Goal: Information Seeking & Learning: Understand process/instructions

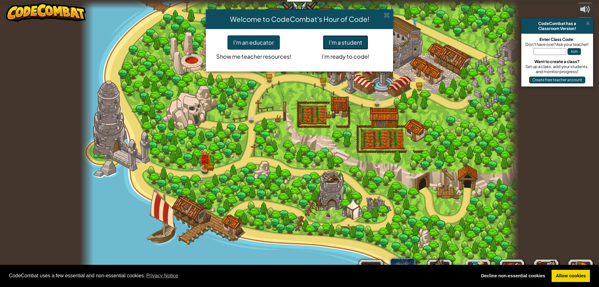
click at [339, 41] on button "I'm a student" at bounding box center [345, 42] width 45 height 14
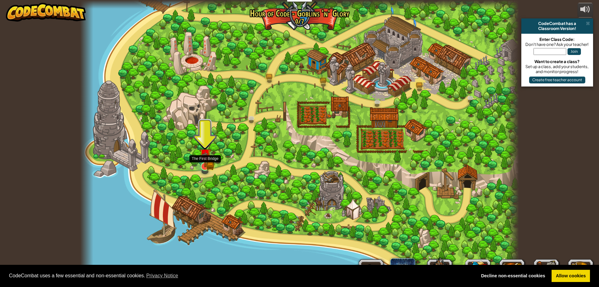
click at [206, 158] on img at bounding box center [205, 154] width 7 height 7
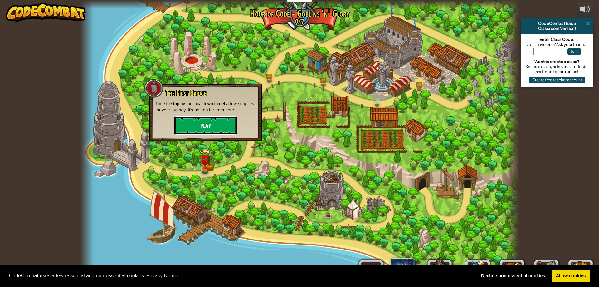
click at [206, 128] on button "Play" at bounding box center [205, 125] width 62 height 19
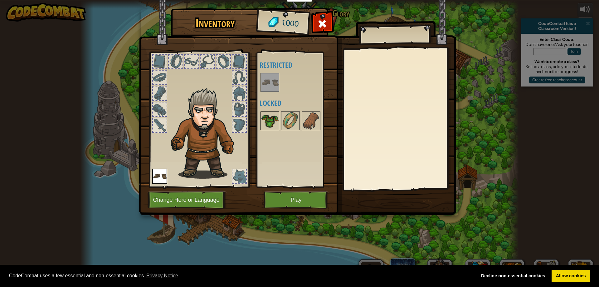
drag, startPoint x: 270, startPoint y: 116, endPoint x: 267, endPoint y: 120, distance: 4.5
click at [267, 120] on img at bounding box center [269, 120] width 17 height 17
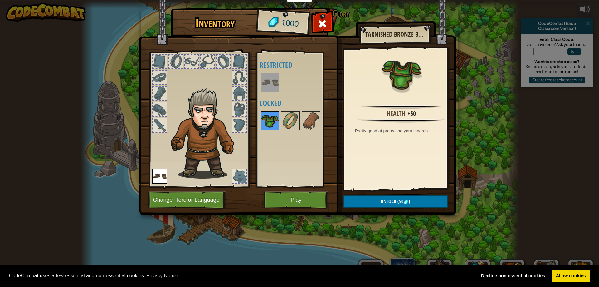
click at [264, 120] on img at bounding box center [269, 120] width 17 height 17
drag, startPoint x: 419, startPoint y: 202, endPoint x: 394, endPoint y: 196, distance: 26.3
click at [417, 203] on button "Unlock (50 )" at bounding box center [395, 201] width 105 height 13
click at [380, 200] on button "Confirm" at bounding box center [395, 201] width 105 height 13
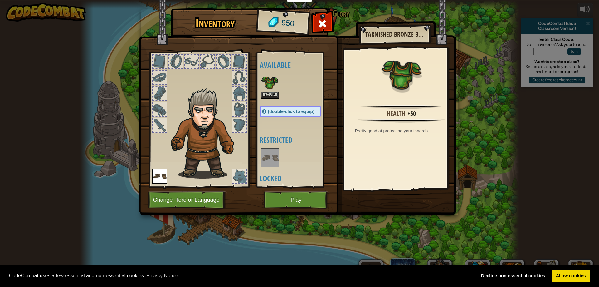
click at [273, 157] on img at bounding box center [269, 157] width 17 height 17
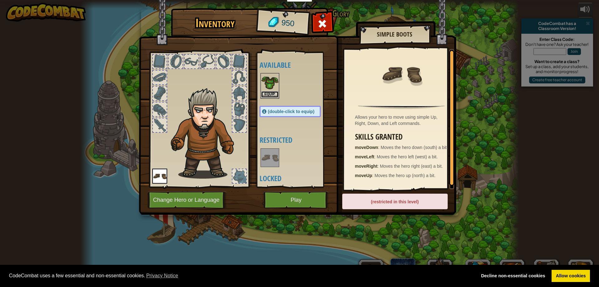
click at [272, 95] on button "Equip" at bounding box center [269, 94] width 17 height 7
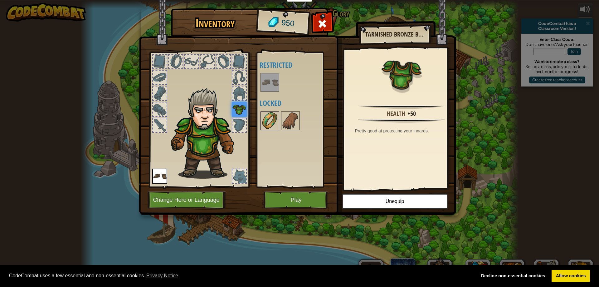
click at [270, 121] on img at bounding box center [269, 120] width 17 height 17
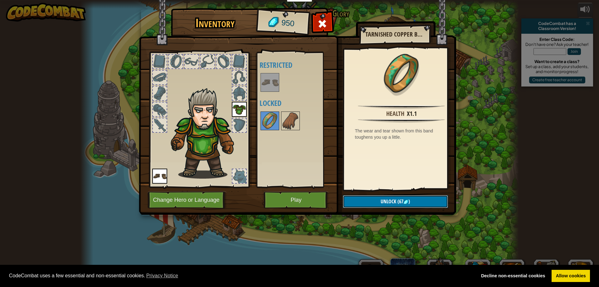
click at [378, 203] on button "Unlock (67 )" at bounding box center [395, 201] width 105 height 13
click at [383, 199] on button "Confirm" at bounding box center [395, 201] width 105 height 13
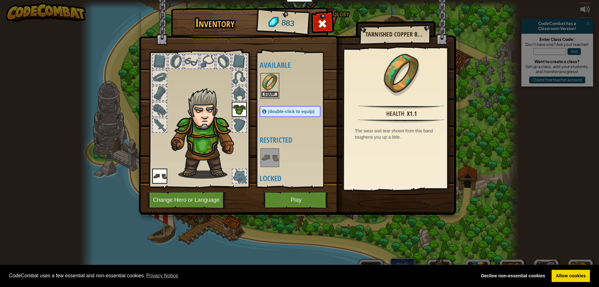
click at [272, 95] on button "Equip" at bounding box center [269, 94] width 17 height 7
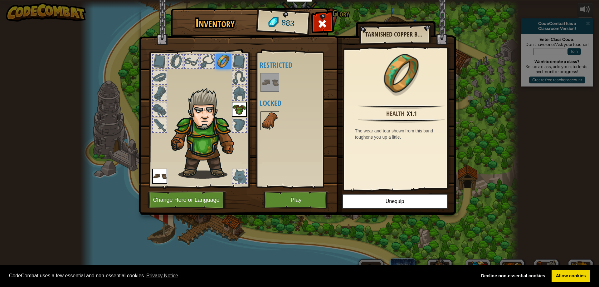
click at [276, 127] on img at bounding box center [269, 120] width 17 height 17
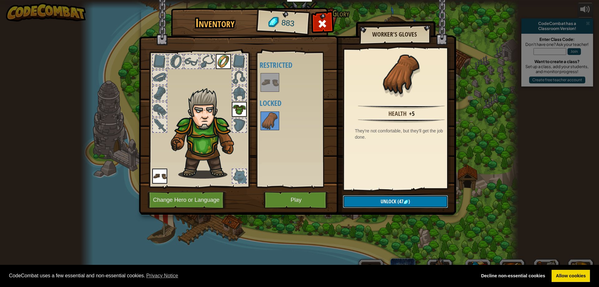
click at [369, 205] on button "Unlock (47 )" at bounding box center [395, 201] width 105 height 13
click at [374, 200] on button "Confirm" at bounding box center [395, 201] width 105 height 13
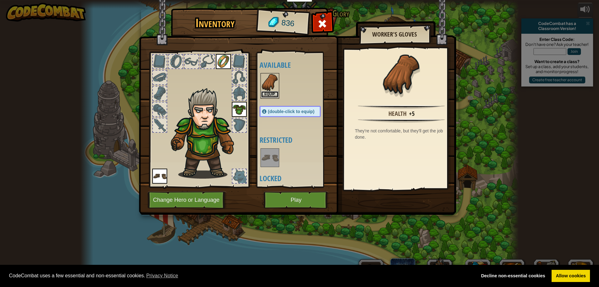
click at [271, 95] on button "Equip" at bounding box center [269, 94] width 17 height 7
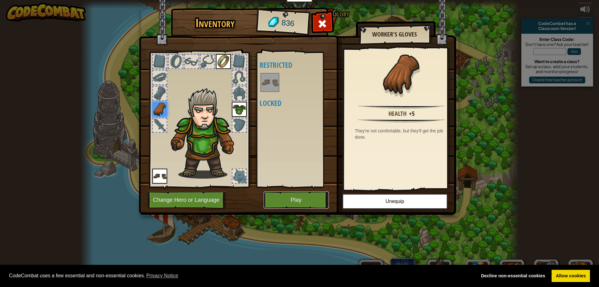
click at [298, 195] on button "Play" at bounding box center [296, 199] width 65 height 17
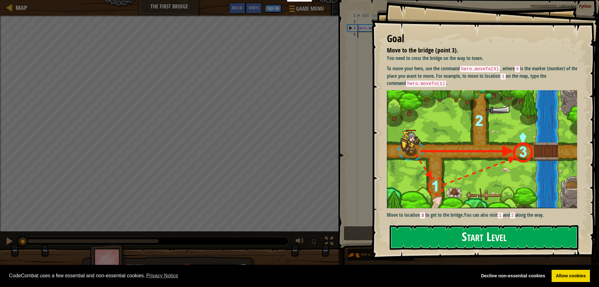
click at [444, 236] on button "Start Level" at bounding box center [484, 237] width 189 height 25
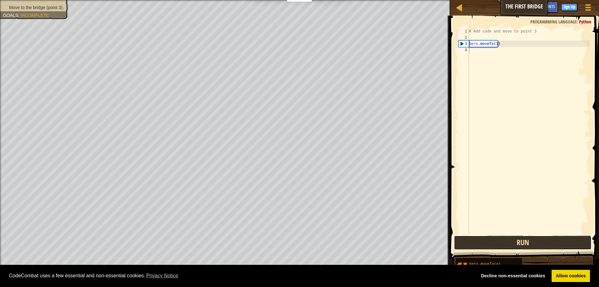
click at [537, 245] on button "Run" at bounding box center [523, 242] width 138 height 14
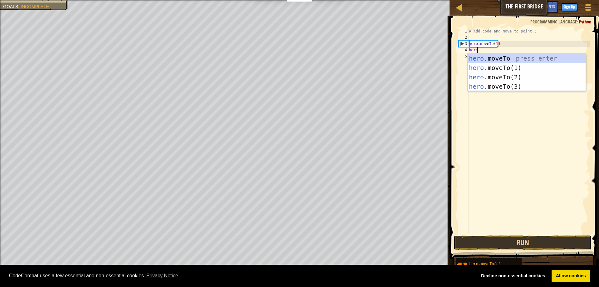
scroll to position [3, 0]
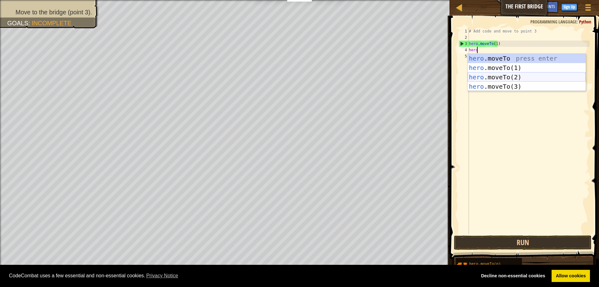
click at [516, 77] on div "hero .moveTo press enter hero .moveTo(1) press enter hero .moveTo(2) press ente…" at bounding box center [527, 82] width 118 height 56
type textarea "hero.moveTo(2)"
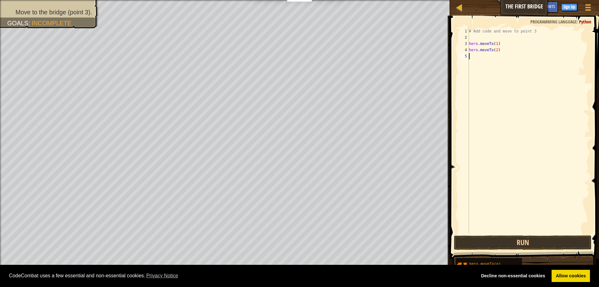
click at [476, 57] on div "# Add code and move to point 3 hero . moveTo ( 1 ) hero . moveTo ( 2 )" at bounding box center [529, 137] width 122 height 218
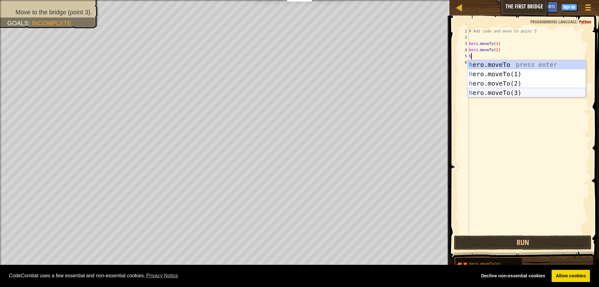
click at [500, 95] on div "h ero.moveTo press enter h ero.moveTo(1) press enter h ero.moveTo(2) press ente…" at bounding box center [527, 88] width 118 height 56
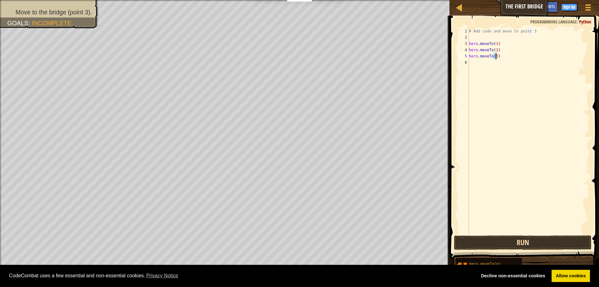
type textarea "hero.moveTo(3)"
click at [545, 241] on button "Run" at bounding box center [523, 242] width 138 height 14
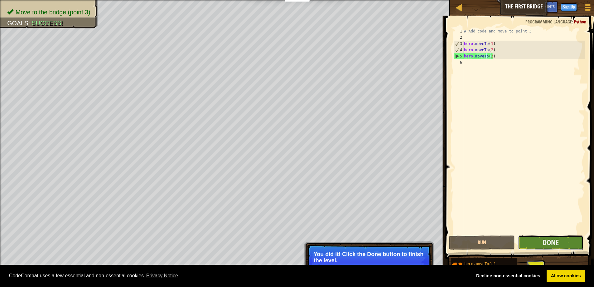
click at [553, 237] on button "Done" at bounding box center [551, 242] width 66 height 14
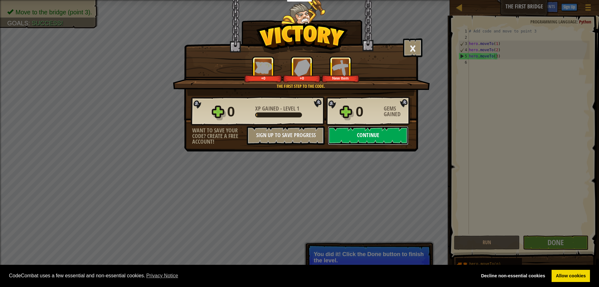
click at [372, 136] on button "Continue" at bounding box center [368, 135] width 81 height 19
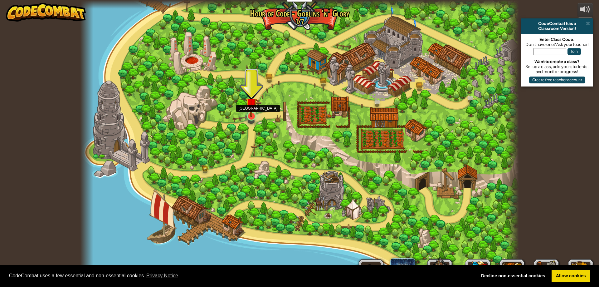
click at [253, 111] on img at bounding box center [252, 103] width 12 height 27
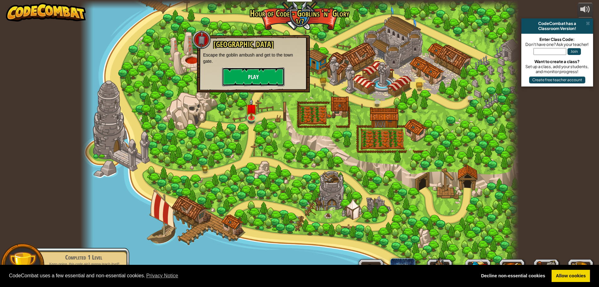
click at [257, 79] on button "Play" at bounding box center [253, 76] width 62 height 19
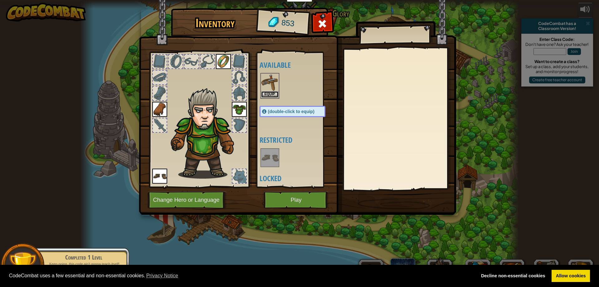
click at [269, 93] on button "Equip" at bounding box center [269, 94] width 17 height 7
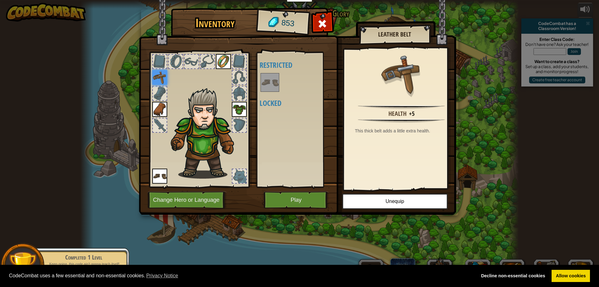
click at [272, 75] on img at bounding box center [269, 82] width 17 height 17
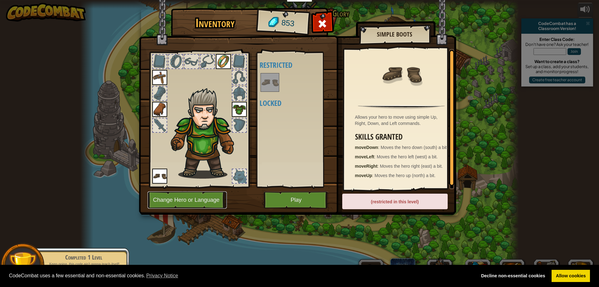
click at [186, 204] on button "Change Hero or Language" at bounding box center [187, 199] width 79 height 17
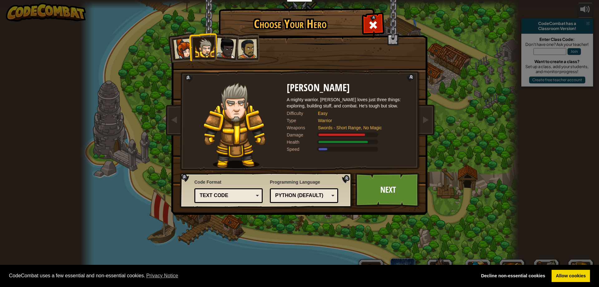
click at [309, 196] on div "Python (Default)" at bounding box center [302, 195] width 54 height 7
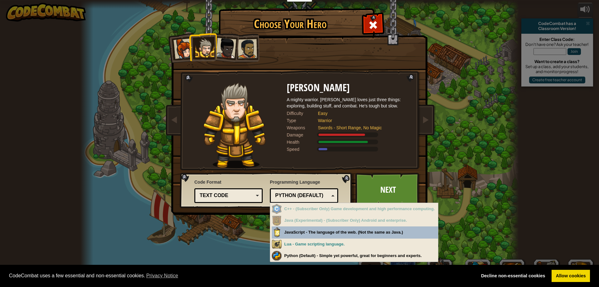
click at [312, 195] on div "Python (Default)" at bounding box center [302, 195] width 54 height 7
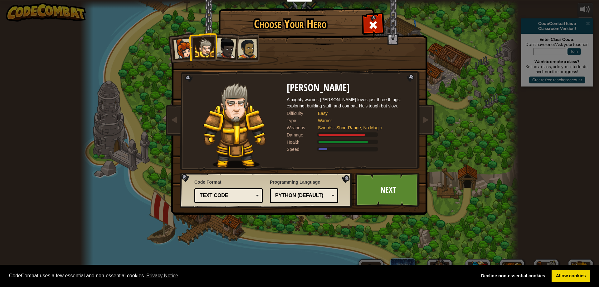
click at [247, 49] on div at bounding box center [247, 48] width 19 height 19
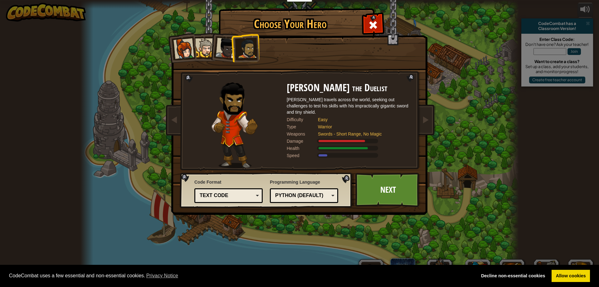
click at [198, 42] on div at bounding box center [204, 47] width 19 height 19
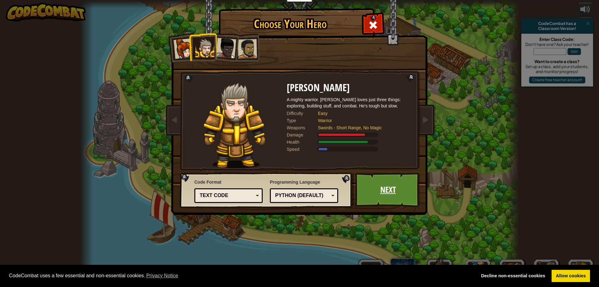
click at [385, 191] on link "Next" at bounding box center [387, 190] width 65 height 34
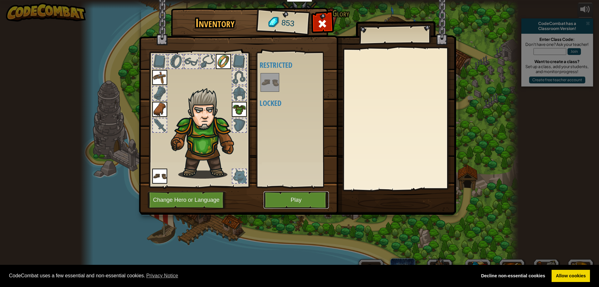
click at [305, 201] on button "Play" at bounding box center [296, 199] width 65 height 17
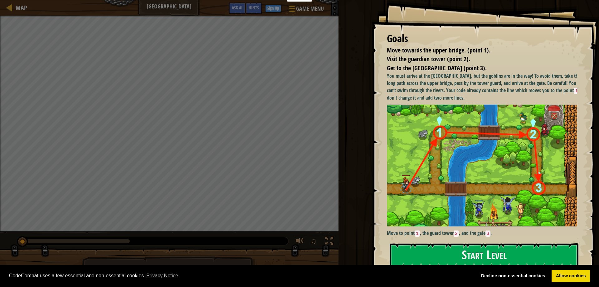
click at [441, 265] on div "CodeCombat uses a few essential and non-essential cookies. Privacy Notice Decli…" at bounding box center [299, 276] width 599 height 22
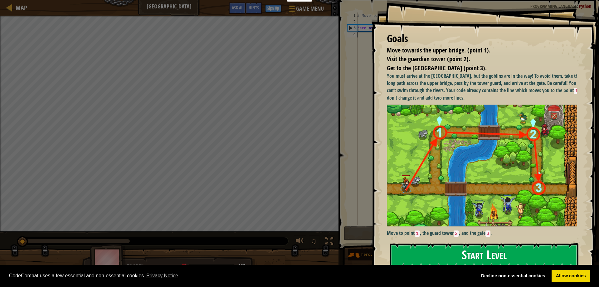
click at [439, 259] on button "Start Level" at bounding box center [484, 255] width 189 height 25
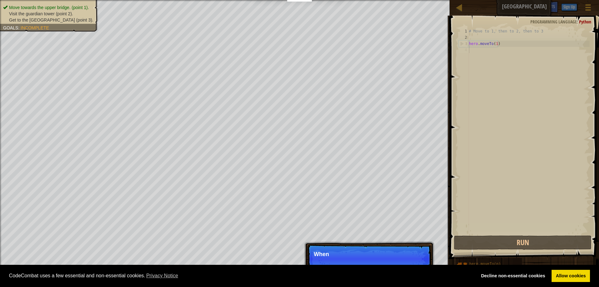
click at [485, 53] on div "# Move to 1, then to 2, then to 3 hero . moveTo ( 1 )" at bounding box center [529, 137] width 122 height 218
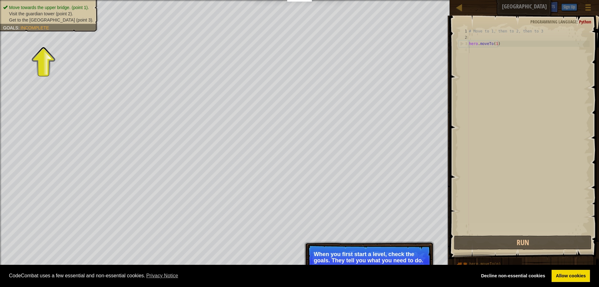
click at [52, 18] on span "Get to the [GEOGRAPHIC_DATA] (point 3)." at bounding box center [51, 19] width 84 height 5
click at [59, 30] on div "Move towards the upper bridge. (point 1). Visit the [GEOGRAPHIC_DATA] (point 2)…" at bounding box center [45, 14] width 105 height 36
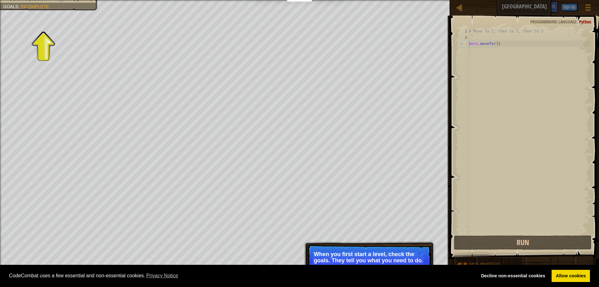
scroll to position [3, 0]
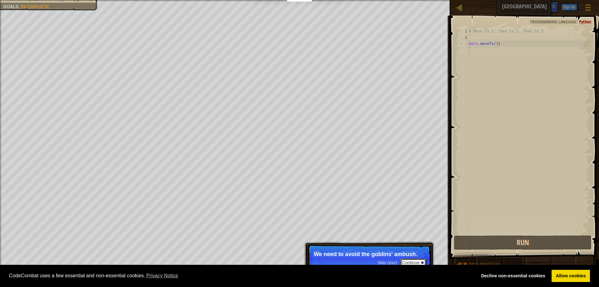
click at [415, 260] on button "Continue" at bounding box center [413, 262] width 26 height 8
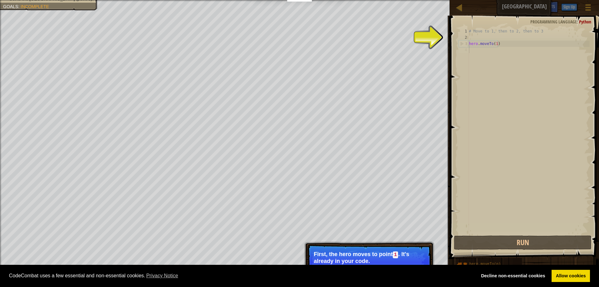
click at [477, 54] on div "# Move to 1, then to 2, then to 3 hero . moveTo ( 1 )" at bounding box center [529, 137] width 122 height 218
click at [476, 43] on div "# Move to 1, then to 2, then to 3 hero . moveTo ( 1 )" at bounding box center [529, 137] width 122 height 218
type textarea "hero.moveTo(1)"
click at [475, 56] on div "# Move to 1, then to 2, then to 3 hero . moveTo ( 1 )" at bounding box center [529, 137] width 122 height 218
click at [467, 36] on div "2" at bounding box center [464, 37] width 10 height 6
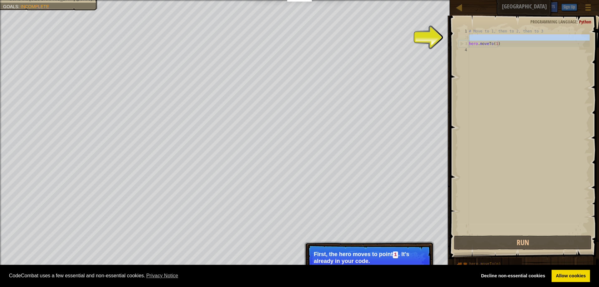
type textarea "hero.moveTo(1)"
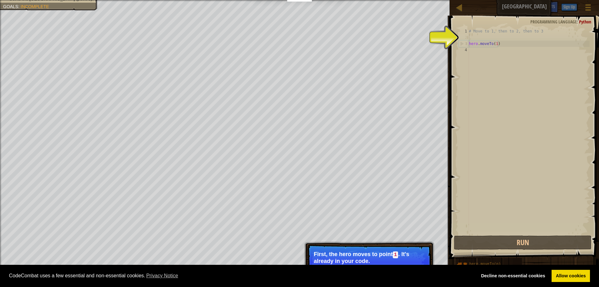
drag, startPoint x: 468, startPoint y: 36, endPoint x: 476, endPoint y: 36, distance: 7.8
click at [469, 36] on div "1 2 3 4 # Move to 1, then to 2, then to 3 hero . moveTo ( 1 ) ההההההההההההההההה…" at bounding box center [523, 131] width 132 height 206
type textarea "hero.moveTo(1)"
click at [476, 36] on div "# Move to 1, then to 2, then to 3 hero . moveTo ( 1 )" at bounding box center [529, 131] width 122 height 206
click at [475, 37] on div "# Move to 1, then to 2, then to 3 hero . moveTo ( 1 )" at bounding box center [529, 137] width 122 height 218
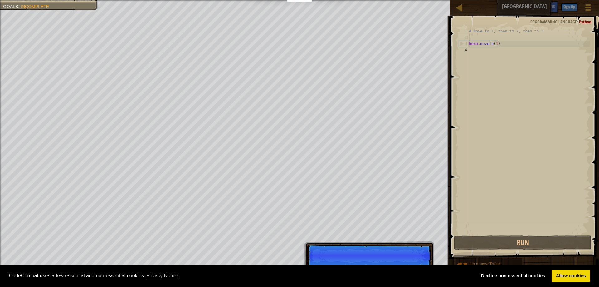
click at [475, 37] on div "# Move to 1, then to 2, then to 3 hero . moveTo ( 1 )" at bounding box center [529, 137] width 122 height 218
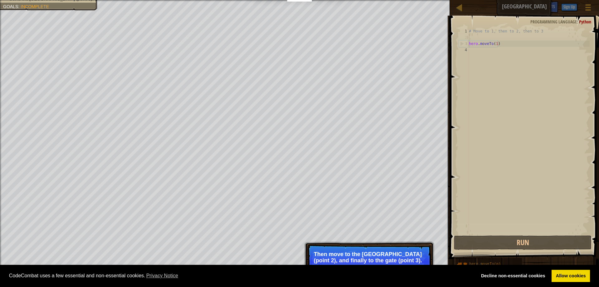
click at [407, 263] on p "Skip (esc) Continue Then move to the [GEOGRAPHIC_DATA] (point 2), and finally t…" at bounding box center [369, 261] width 124 height 35
click at [481, 39] on div "# Move to 1, then to 2, then to 3 hero . moveTo ( 1 )" at bounding box center [529, 137] width 122 height 218
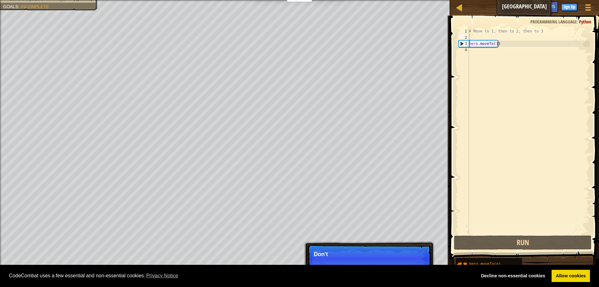
click at [386, 253] on p "Don't" at bounding box center [369, 254] width 111 height 6
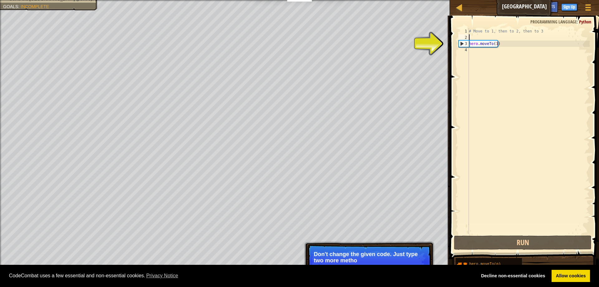
click at [480, 54] on div "# Move to 1, then to 2, then to 3 hero . moveTo ( 1 )" at bounding box center [529, 137] width 122 height 218
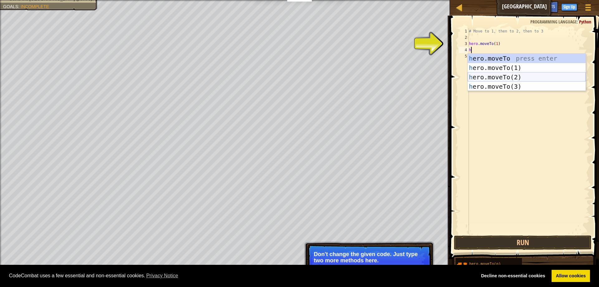
click at [488, 76] on div "h ero.moveTo press enter h ero.moveTo(1) press enter h ero.moveTo(2) press ente…" at bounding box center [527, 82] width 118 height 56
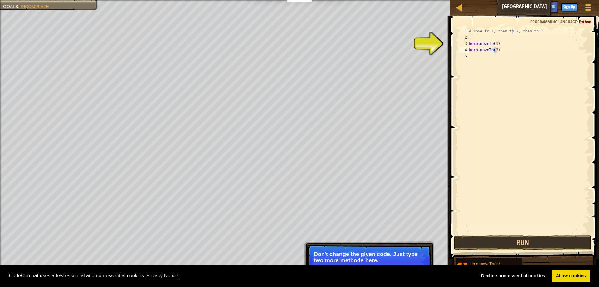
type textarea "hero.moveTo(2)"
click at [475, 60] on div "# Move to 1, then to 2, then to 3 hero . moveTo ( 1 ) hero . moveTo ( 2 )" at bounding box center [529, 137] width 122 height 218
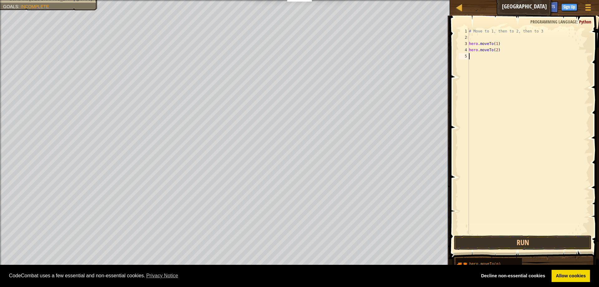
click at [475, 59] on div "# Move to 1, then to 2, then to 3 hero . moveTo ( 1 ) hero . moveTo ( 2 )" at bounding box center [529, 137] width 122 height 218
click at [475, 56] on div "# Move to 1, then to 2, then to 3 hero . moveTo ( 1 ) hero . moveTo ( 2 )" at bounding box center [529, 137] width 122 height 218
click at [471, 55] on div "# Move to 1, then to 2, then to 3 hero . moveTo ( 1 ) hero . moveTo ( 2 )" at bounding box center [529, 137] width 122 height 218
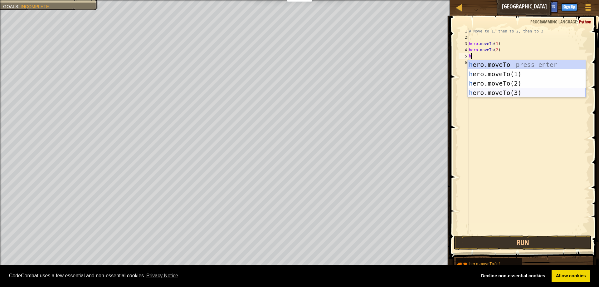
click at [496, 95] on div "h ero.moveTo press enter h ero.moveTo(1) press enter h ero.moveTo(2) press ente…" at bounding box center [527, 88] width 118 height 56
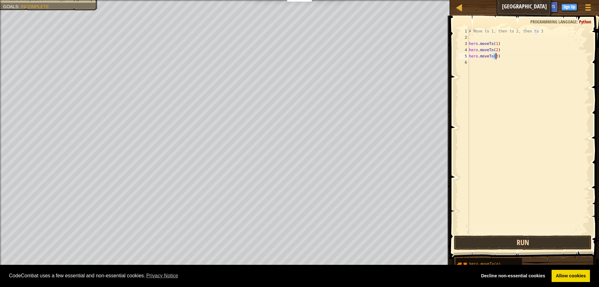
type textarea "hero.moveTo(3)"
click at [541, 240] on button "Run" at bounding box center [523, 242] width 138 height 14
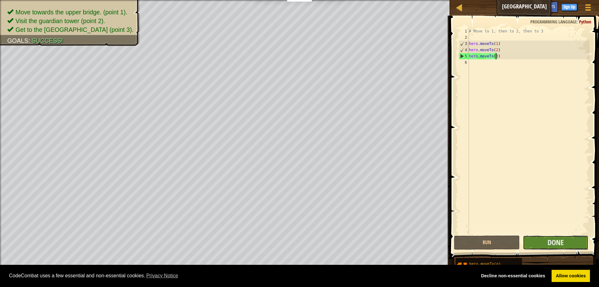
click at [540, 243] on button "Done" at bounding box center [556, 242] width 66 height 14
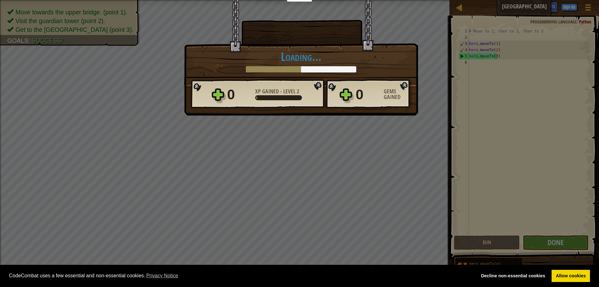
click at [379, 138] on div "× Shortcuts can be dangerous. How fun was this level? Loading... Reticulating S…" at bounding box center [299, 143] width 599 height 287
drag, startPoint x: 332, startPoint y: 62, endPoint x: 335, endPoint y: 71, distance: 9.4
click at [332, 65] on div "Loading..." at bounding box center [301, 61] width 221 height 22
click at [338, 75] on div "× Shortcuts can be dangerous. How fun was this level? Loading... Reticulating S…" at bounding box center [301, 42] width 234 height 85
click at [326, 99] on div "0 XP Gained - Level 2 0 Gems Gained" at bounding box center [301, 94] width 221 height 30
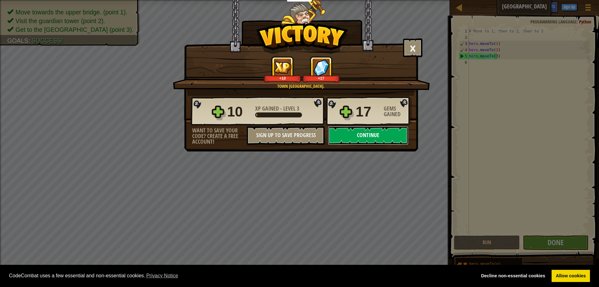
click at [358, 135] on button "Continue" at bounding box center [368, 135] width 81 height 19
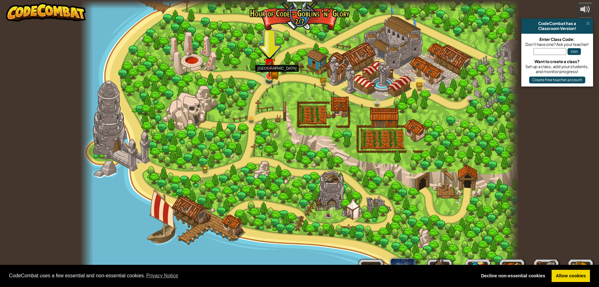
click at [271, 68] on img at bounding box center [269, 64] width 7 height 7
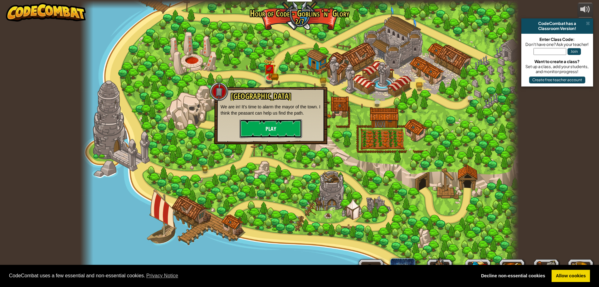
click at [284, 128] on button "Play" at bounding box center [271, 128] width 62 height 19
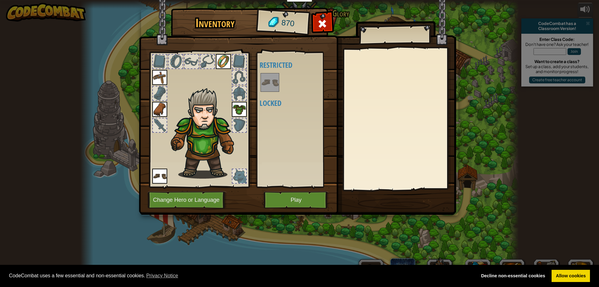
click at [265, 72] on div at bounding box center [299, 82] width 78 height 21
click at [268, 87] on img at bounding box center [269, 82] width 17 height 17
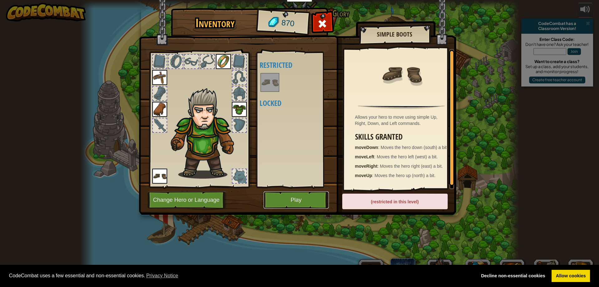
click at [300, 198] on button "Play" at bounding box center [296, 199] width 65 height 17
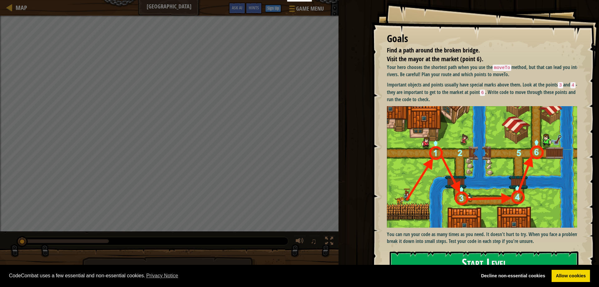
click at [443, 257] on button "Start Level" at bounding box center [484, 263] width 189 height 25
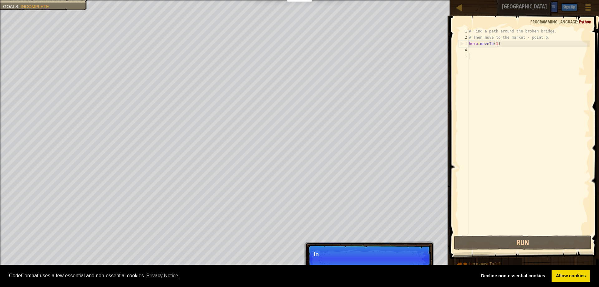
click at [484, 54] on div "# Find a path around the broken bridge. # Then move to the market - point 6. he…" at bounding box center [529, 137] width 122 height 218
click at [476, 51] on div "# Find a path around the broken bridge. # Then move to the market - point 6. he…" at bounding box center [529, 137] width 122 height 218
click at [473, 47] on div "# Find a path around the broken bridge. # Then move to the market - point 6. he…" at bounding box center [529, 137] width 122 height 218
click at [474, 51] on div "# Find a path around the broken bridge. # Then move to the market - point 6. he…" at bounding box center [529, 137] width 122 height 218
